Goal: Find contact information: Find contact information

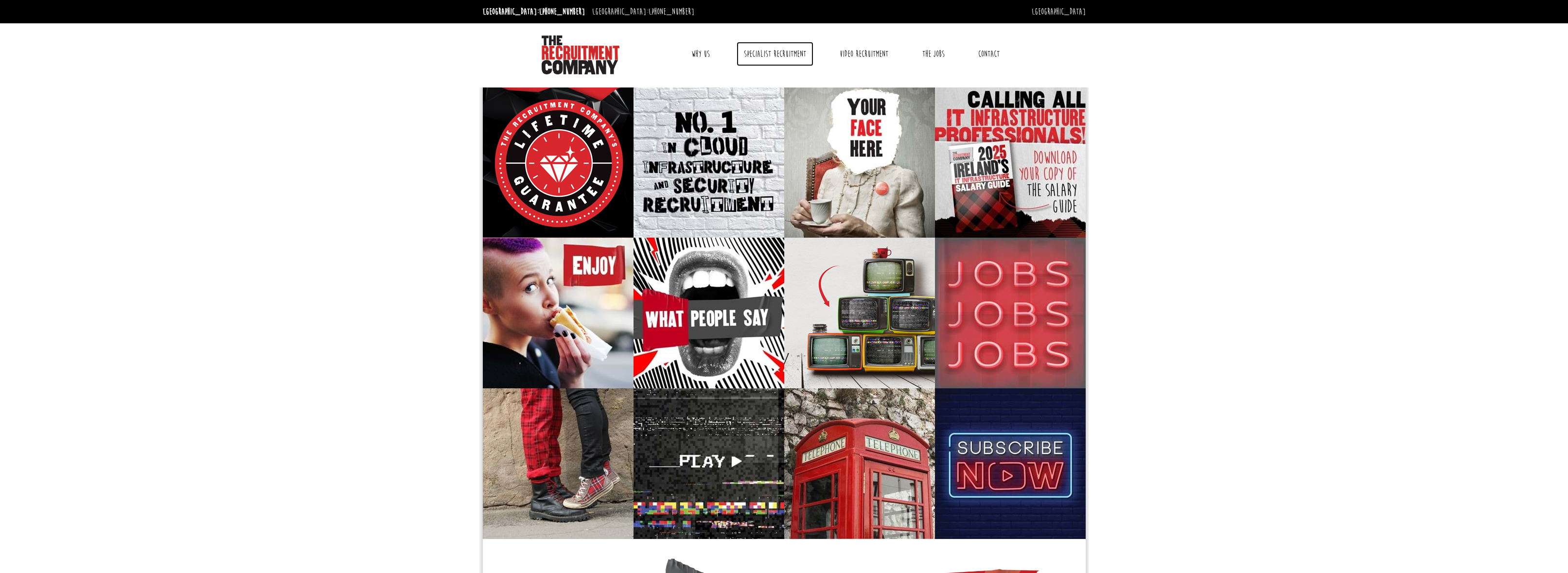
click at [780, 54] on link "Specialist Recruitment" at bounding box center [775, 54] width 77 height 24
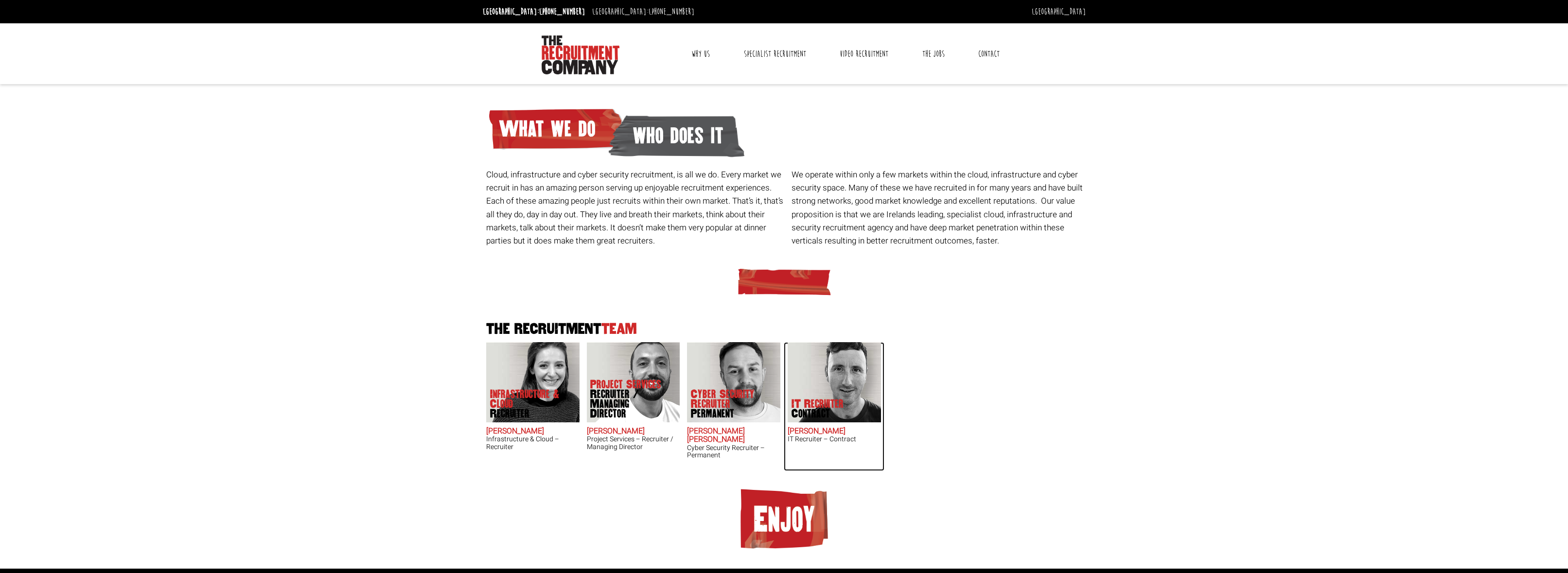
click at [833, 383] on img at bounding box center [834, 383] width 94 height 80
